Goal: Transaction & Acquisition: Purchase product/service

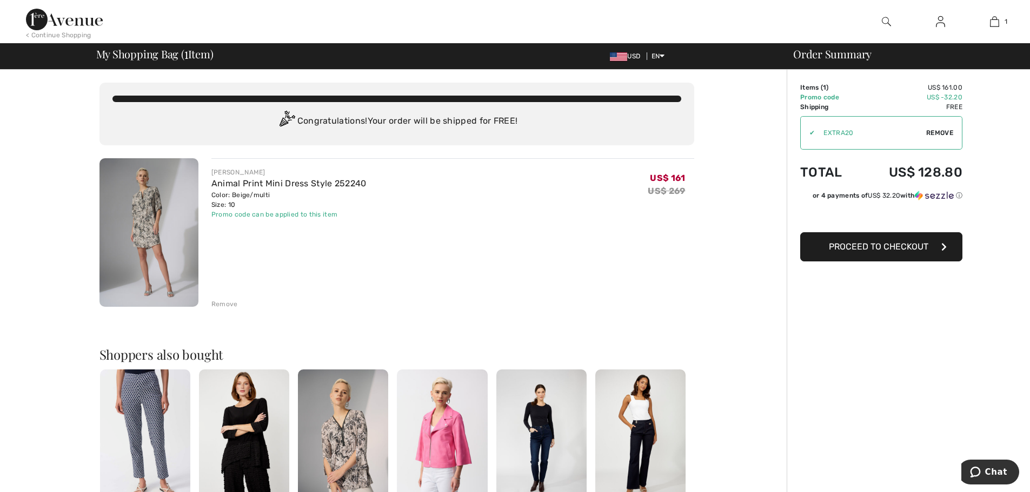
click at [910, 251] on span "Proceed to Checkout" at bounding box center [878, 247] width 99 height 10
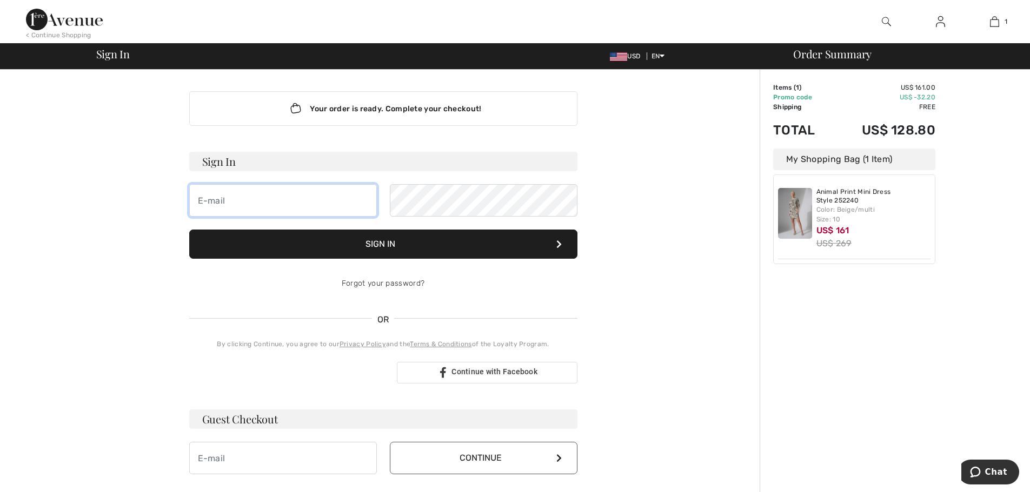
click at [322, 197] on input "email" at bounding box center [283, 200] width 188 height 32
type input "pamrea@hotmail.com"
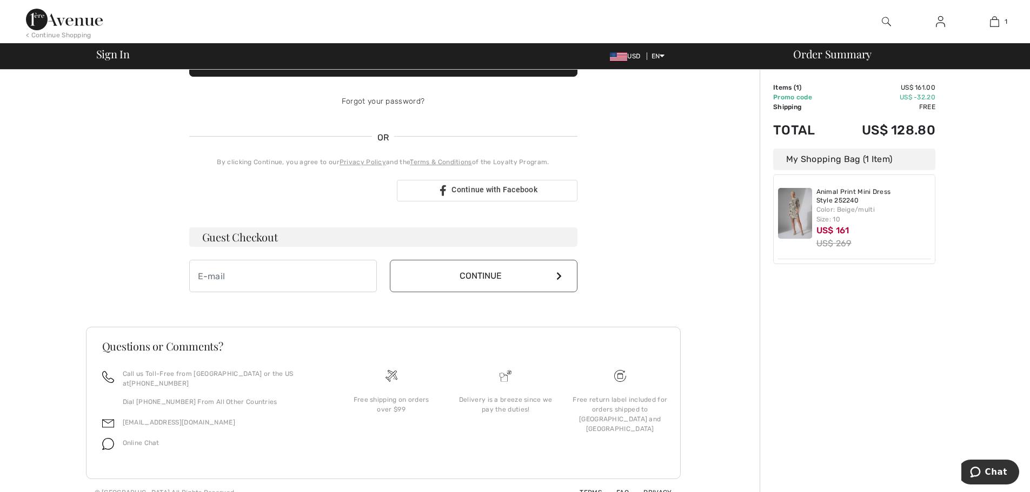
scroll to position [198, 0]
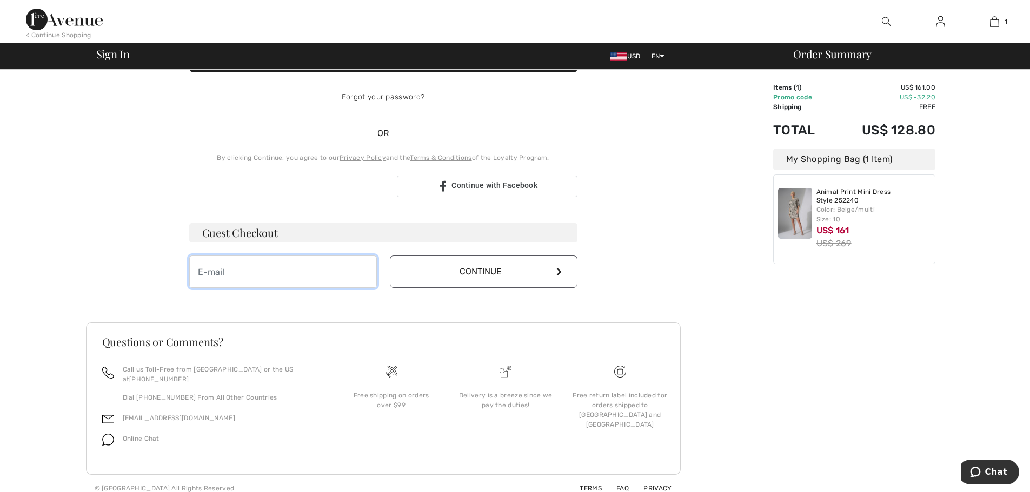
click at [269, 277] on input "email" at bounding box center [283, 272] width 188 height 32
type input "pamrea@hotmail.com"
click at [539, 269] on button "Continue" at bounding box center [484, 272] width 188 height 32
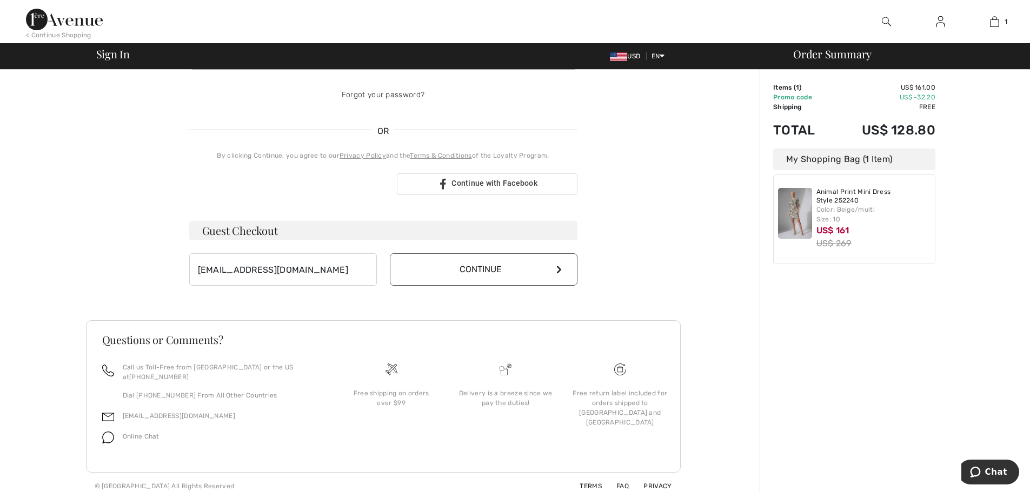
scroll to position [186, 0]
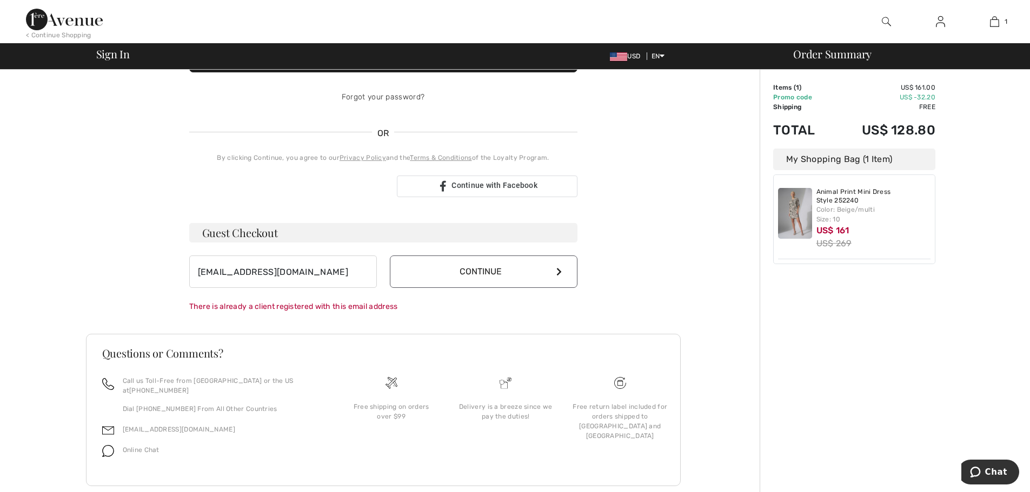
click at [548, 274] on button "Continue" at bounding box center [484, 272] width 188 height 32
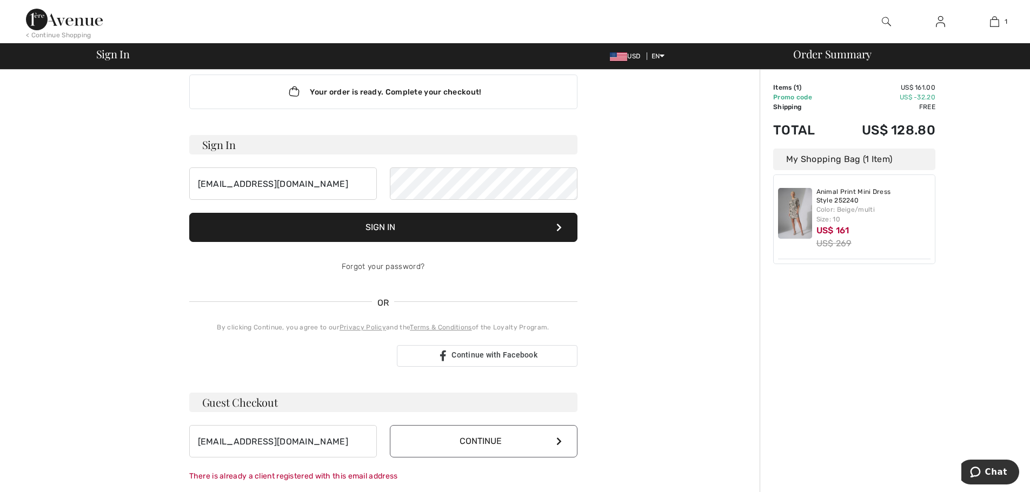
scroll to position [0, 0]
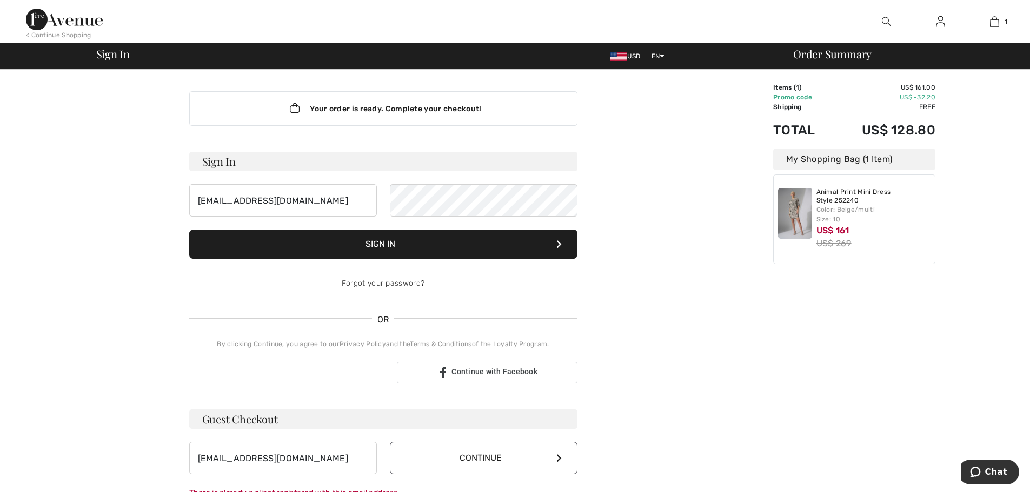
click at [400, 239] on button "Sign In" at bounding box center [383, 244] width 388 height 29
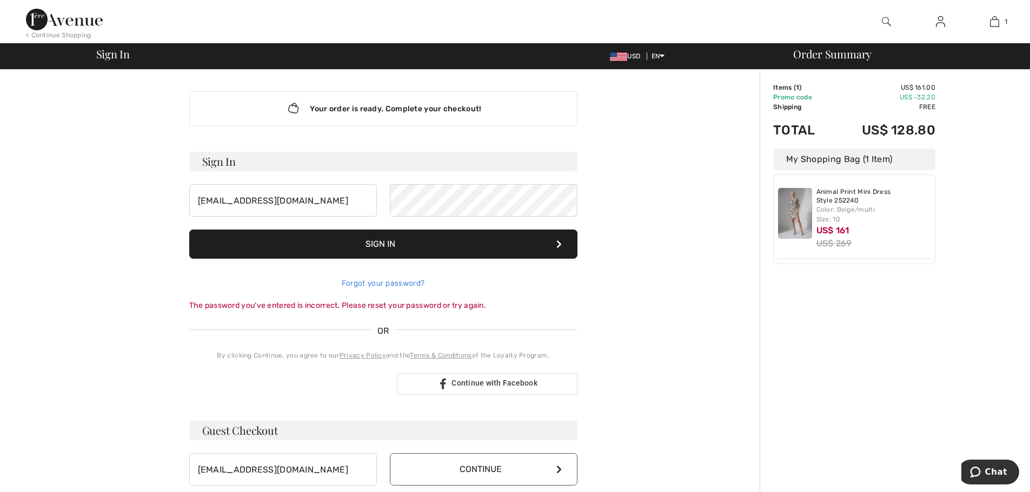
click at [389, 284] on link "Forgot your password?" at bounding box center [383, 283] width 83 height 9
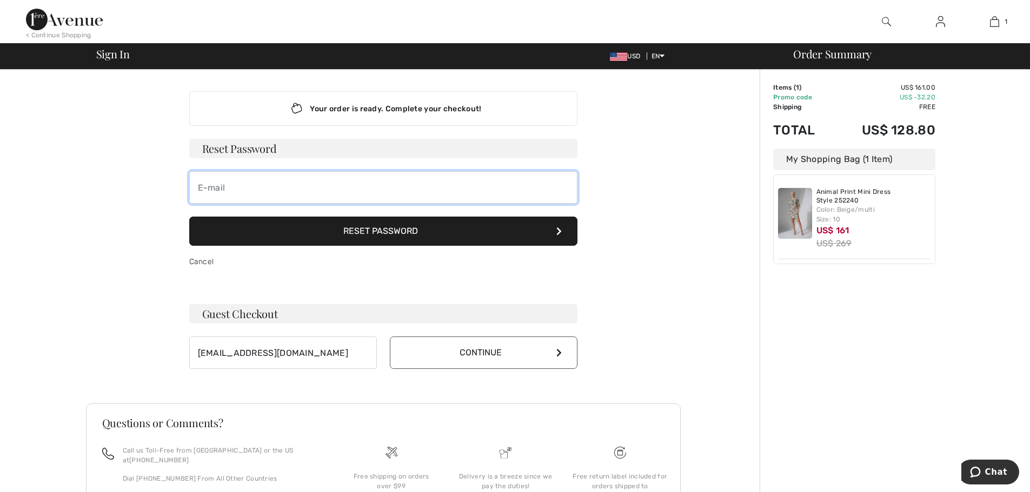
click at [223, 194] on input "email" at bounding box center [383, 187] width 388 height 32
type input "[EMAIL_ADDRESS][DOMAIN_NAME]"
click at [416, 236] on button "Reset Password" at bounding box center [383, 231] width 388 height 29
click at [554, 226] on button "Reset Password" at bounding box center [383, 231] width 388 height 29
click at [875, 171] on div "My Shopping Bag (1 Item) Animal Print Mini Dress Style 252240 Color: Beige/mult…" at bounding box center [854, 207] width 162 height 116
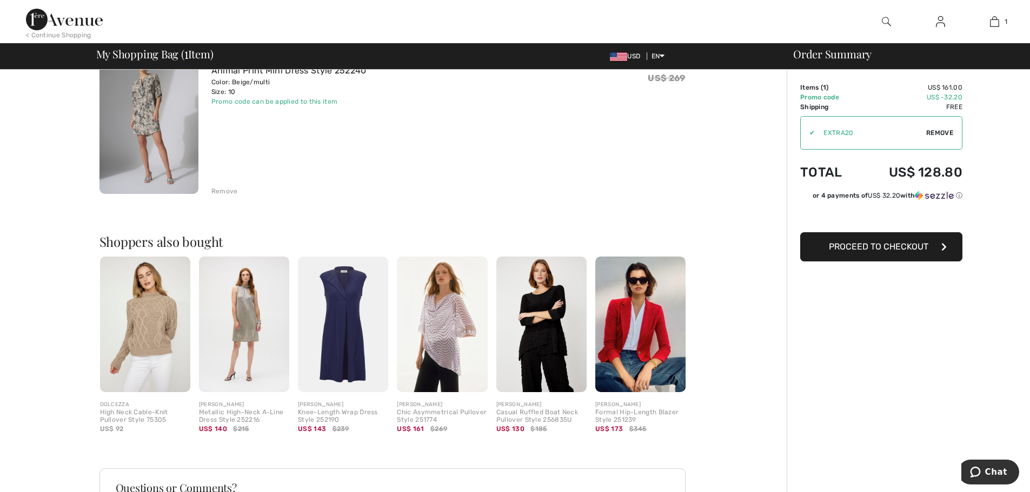
scroll to position [97, 0]
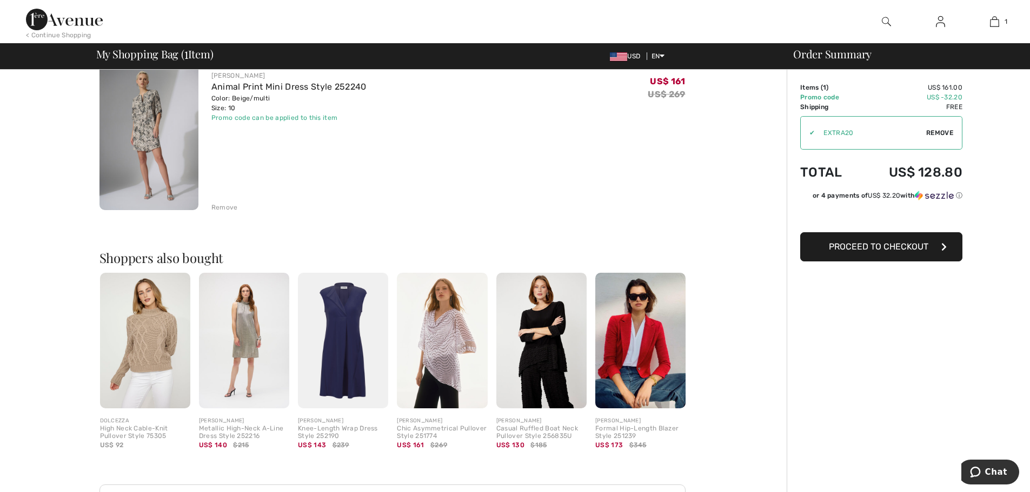
click at [907, 243] on span "Proceed to Checkout" at bounding box center [878, 247] width 99 height 10
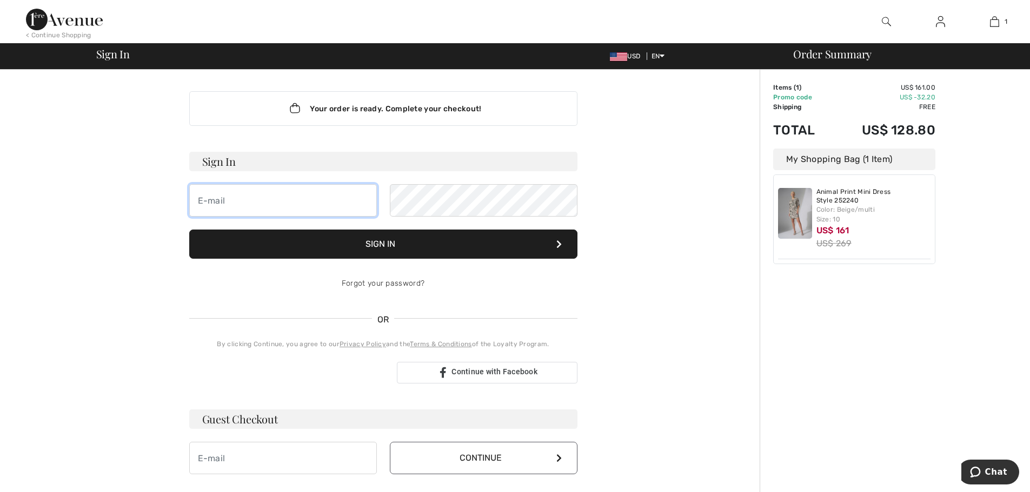
click at [243, 202] on input "email" at bounding box center [283, 200] width 188 height 32
type input "[EMAIL_ADDRESS][DOMAIN_NAME]"
click at [384, 239] on button "Sign In" at bounding box center [383, 244] width 388 height 29
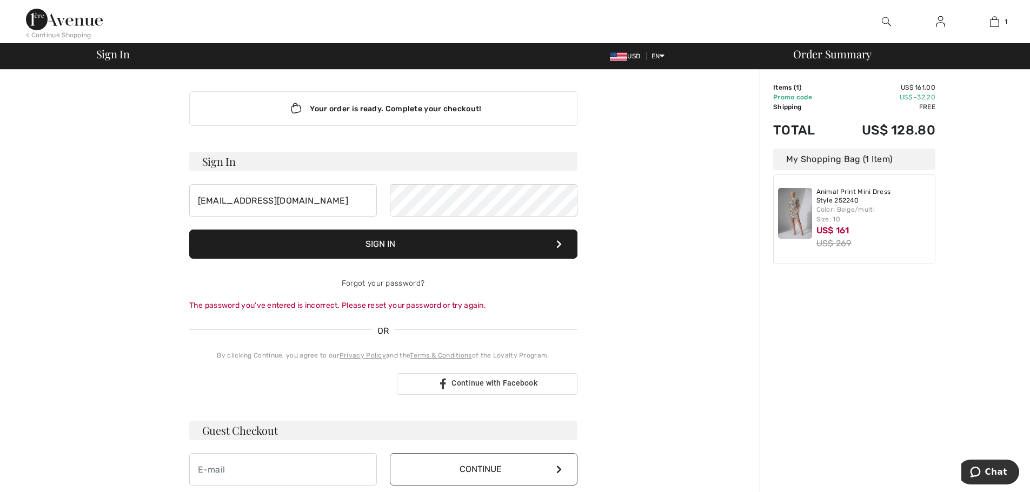
click at [378, 244] on button "Sign In" at bounding box center [383, 244] width 388 height 29
click at [390, 239] on button "Sign In" at bounding box center [383, 244] width 388 height 29
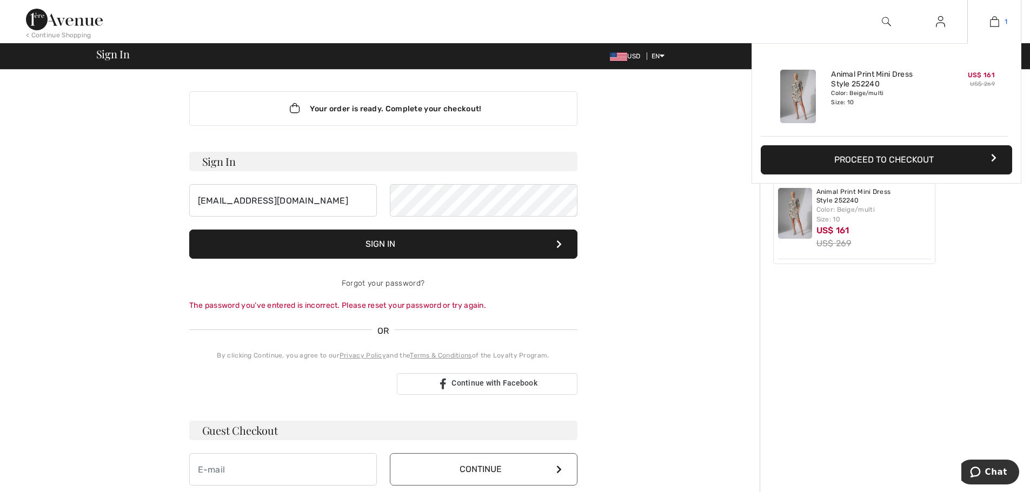
click at [995, 22] on img at bounding box center [994, 21] width 9 height 13
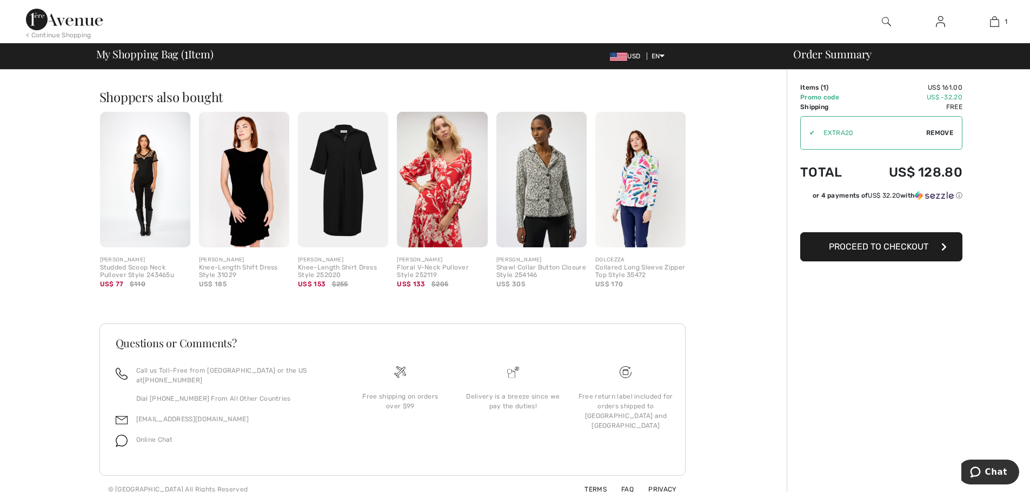
scroll to position [259, 0]
click at [887, 253] on button "Proceed to Checkout" at bounding box center [881, 246] width 162 height 29
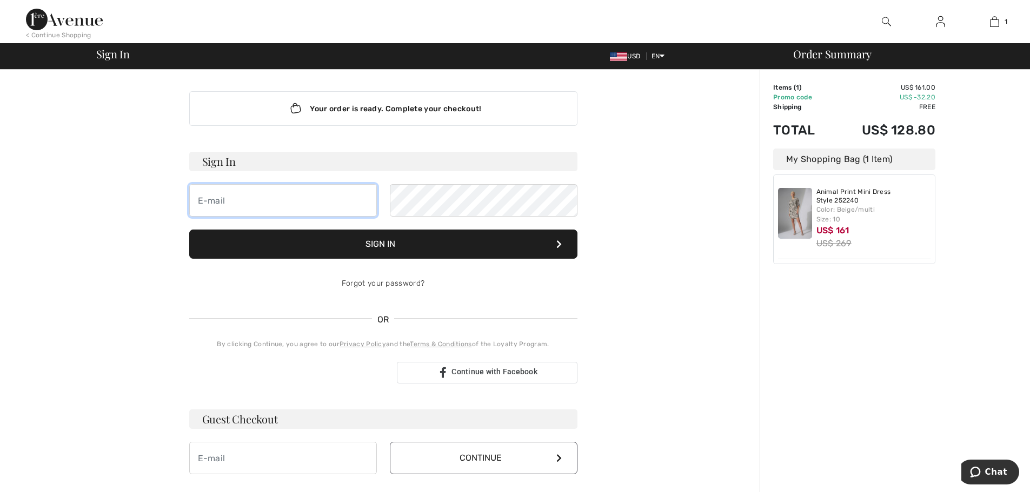
click at [223, 205] on input "email" at bounding box center [283, 200] width 188 height 32
type input "[EMAIL_ADDRESS][DOMAIN_NAME]"
click at [433, 181] on form "Sign In [EMAIL_ADDRESS][DOMAIN_NAME] Can not be empty Sign In Forgot your passw…" at bounding box center [383, 226] width 388 height 148
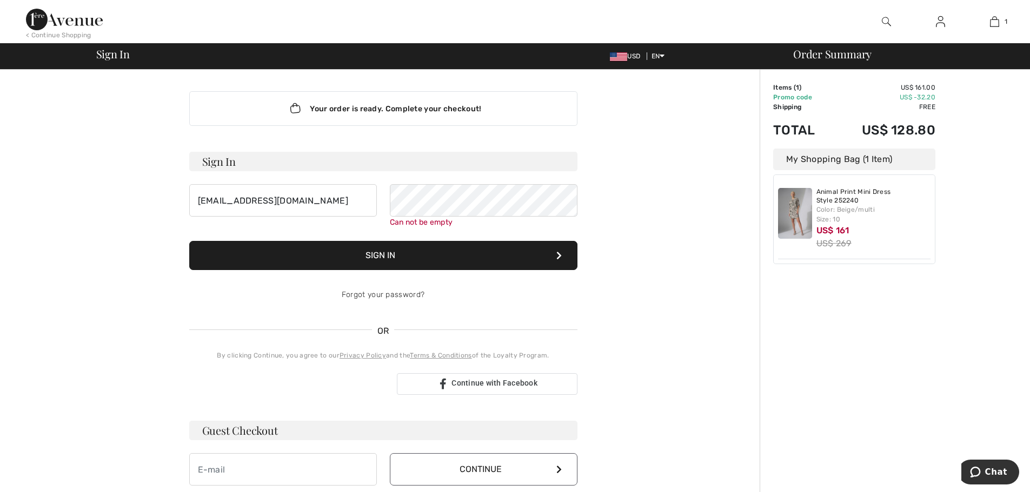
click at [409, 250] on button "Sign In" at bounding box center [383, 255] width 388 height 29
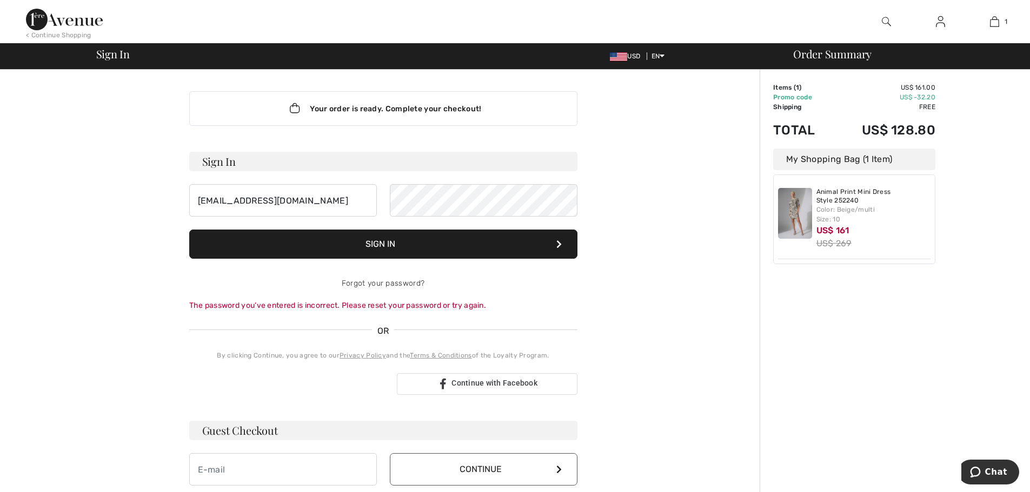
click at [403, 251] on button "Sign In" at bounding box center [383, 244] width 388 height 29
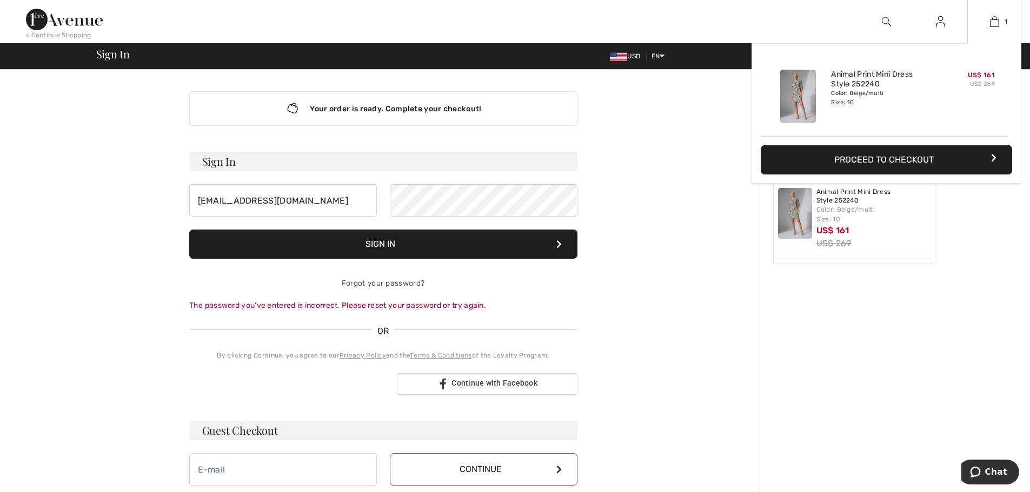
click at [864, 157] on button "Proceed to Checkout" at bounding box center [886, 159] width 251 height 29
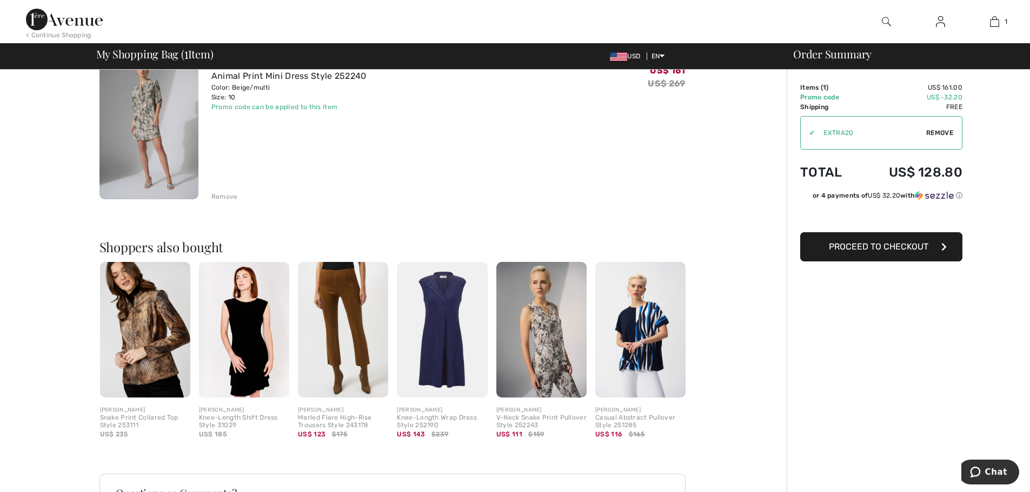
scroll to position [108, 0]
click at [909, 251] on span "Proceed to Checkout" at bounding box center [878, 247] width 99 height 10
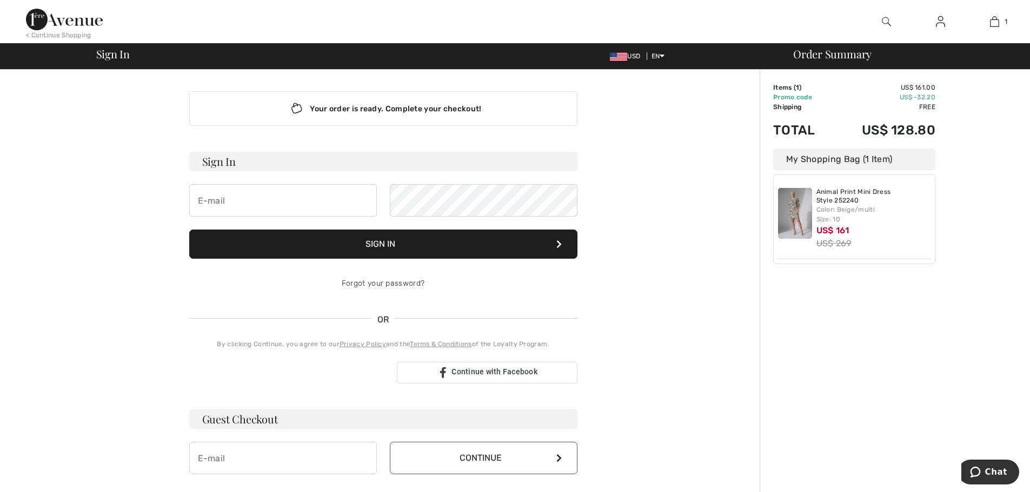
type input "[EMAIL_ADDRESS][DOMAIN_NAME]"
click at [377, 242] on button "Sign In" at bounding box center [383, 244] width 388 height 29
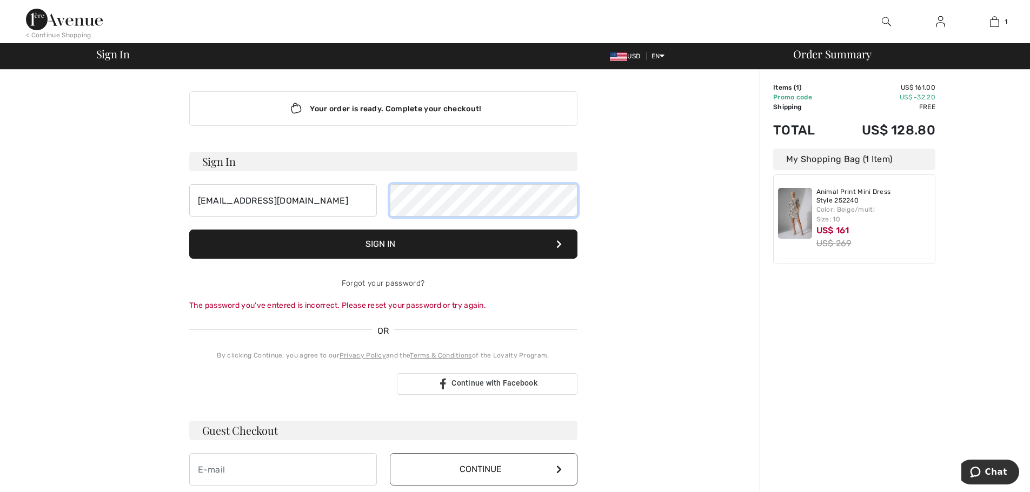
click at [189, 230] on button "Sign In" at bounding box center [383, 244] width 388 height 29
click at [410, 241] on button "Sign In" at bounding box center [383, 244] width 388 height 29
click at [400, 287] on link "Forgot your password?" at bounding box center [383, 283] width 83 height 9
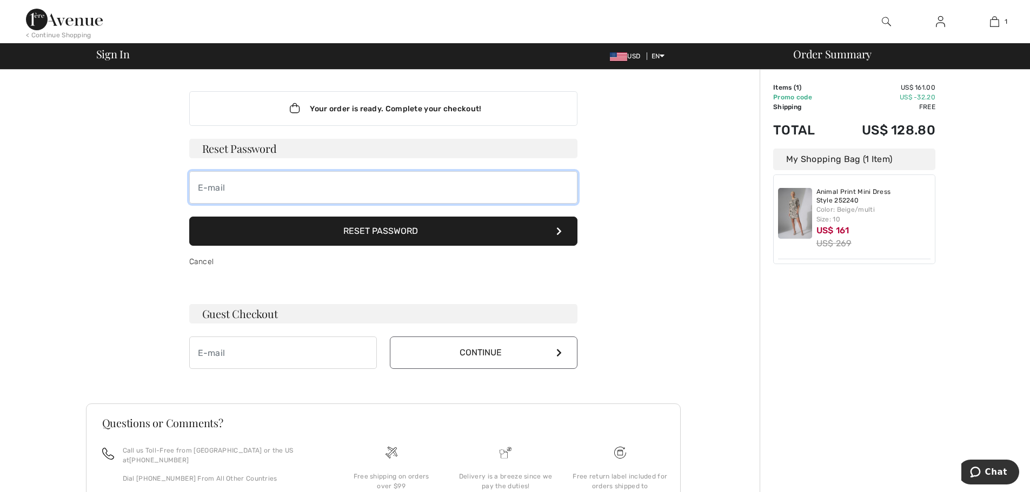
click at [234, 191] on input "email" at bounding box center [383, 187] width 388 height 32
type input "[EMAIL_ADDRESS][DOMAIN_NAME]"
click at [383, 238] on button "Reset Password" at bounding box center [383, 231] width 388 height 29
